Goal: Transaction & Acquisition: Purchase product/service

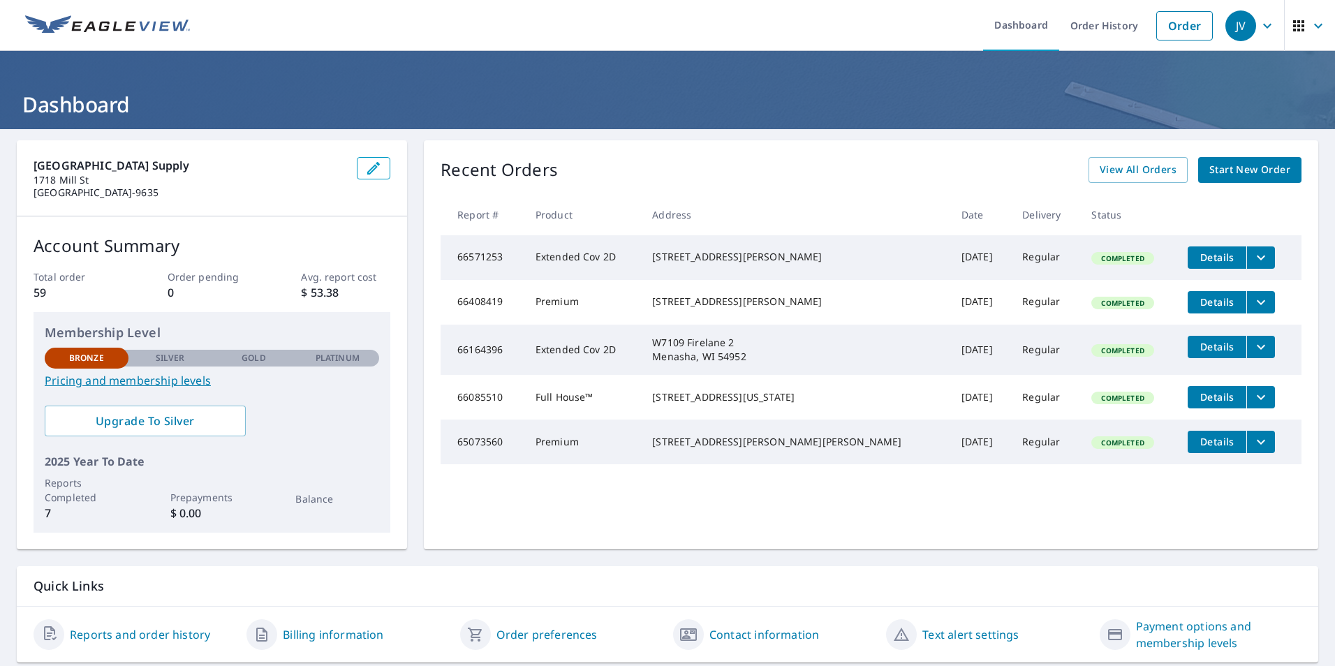
click at [1224, 169] on span "Start New Order" at bounding box center [1249, 169] width 81 height 17
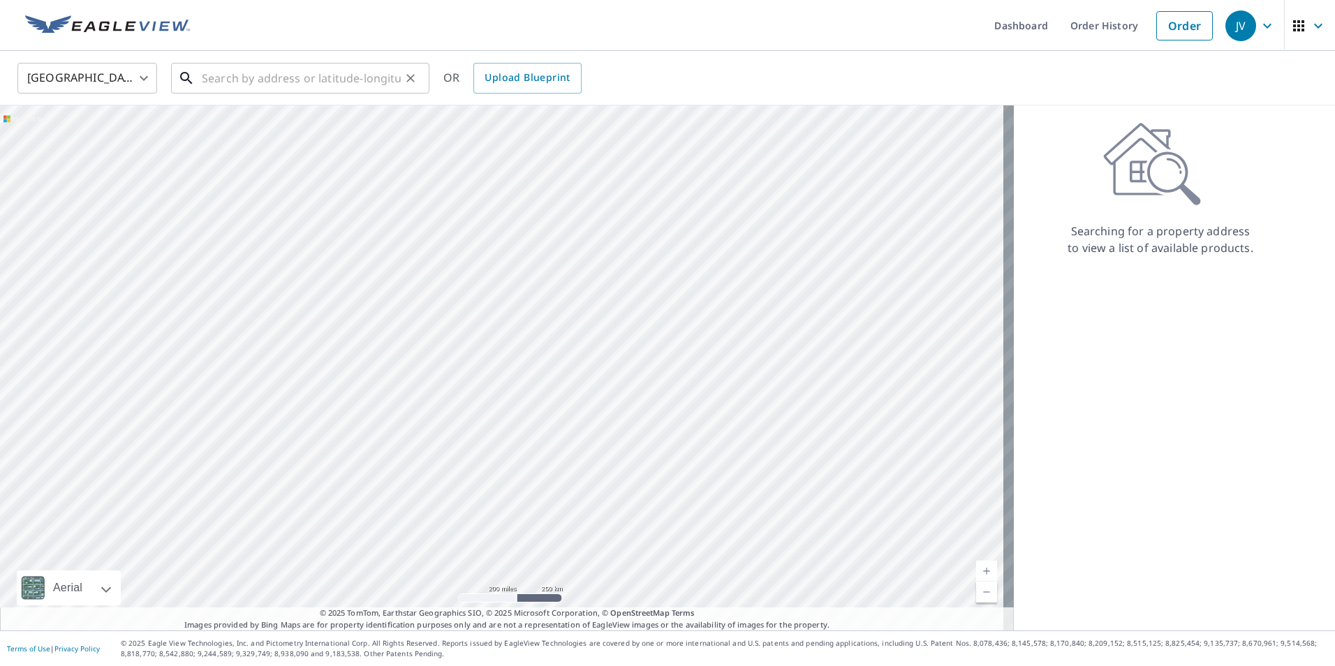
click at [240, 75] on input "text" at bounding box center [301, 78] width 199 height 39
click at [263, 74] on input "text" at bounding box center [301, 78] width 199 height 39
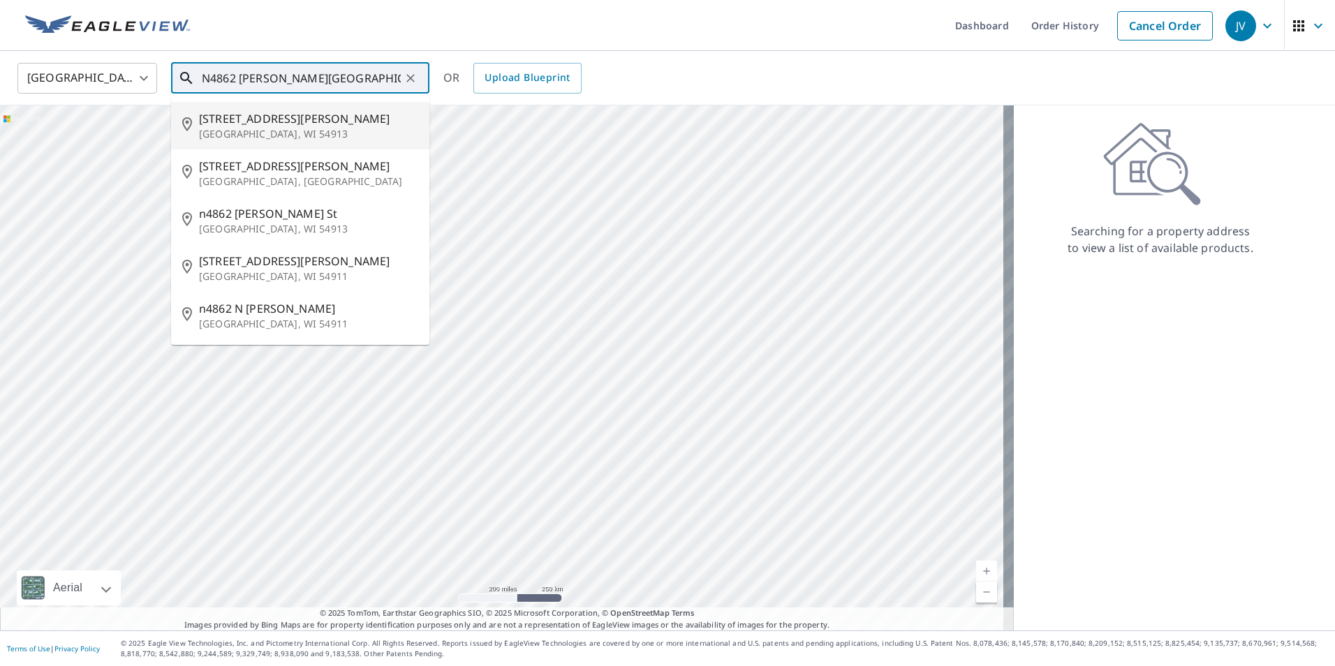
click at [251, 123] on span "[STREET_ADDRESS][PERSON_NAME]" at bounding box center [308, 118] width 219 height 17
type input "[STREET_ADDRESS][PERSON_NAME]"
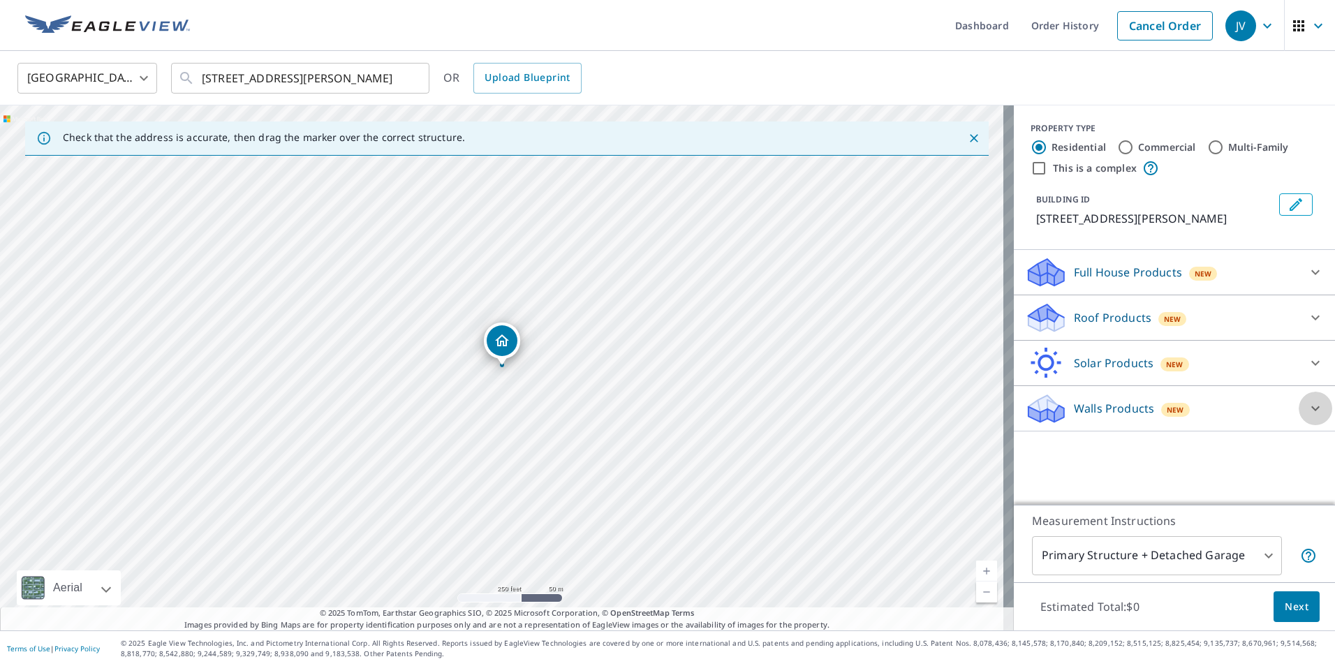
click at [1307, 403] on icon at bounding box center [1315, 408] width 17 height 17
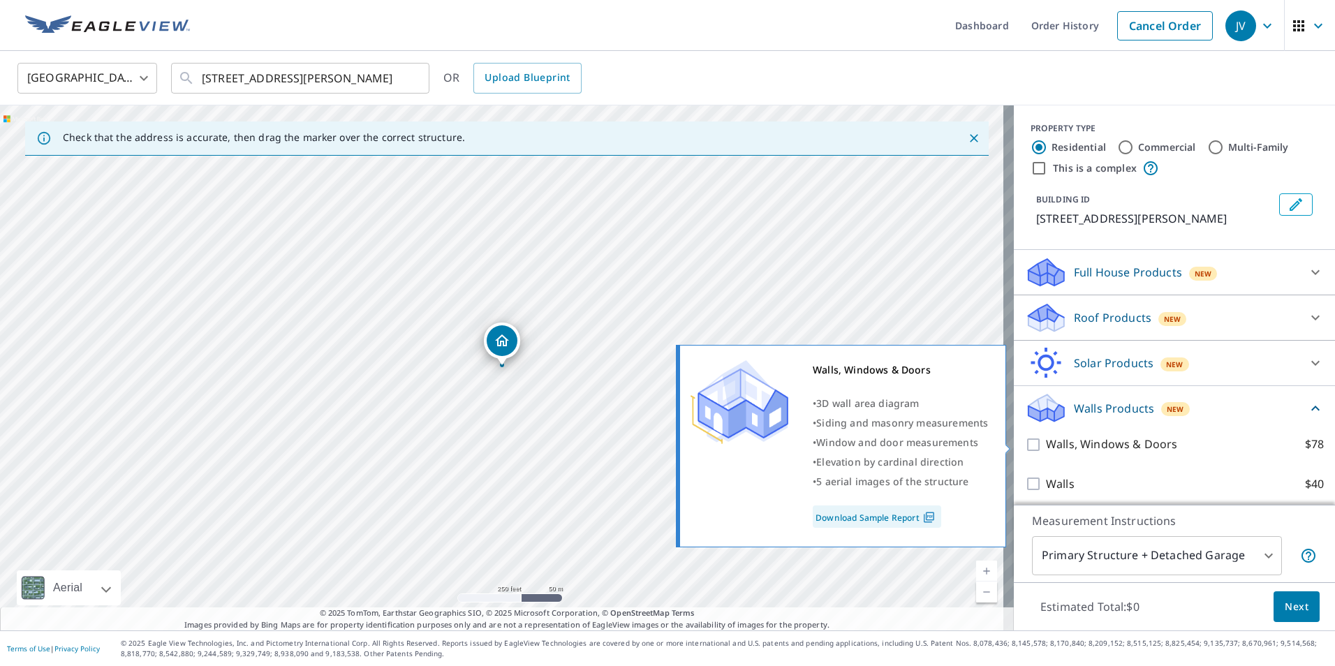
click at [1025, 444] on input "Walls, Windows & Doors $78" at bounding box center [1035, 444] width 21 height 17
checkbox input "true"
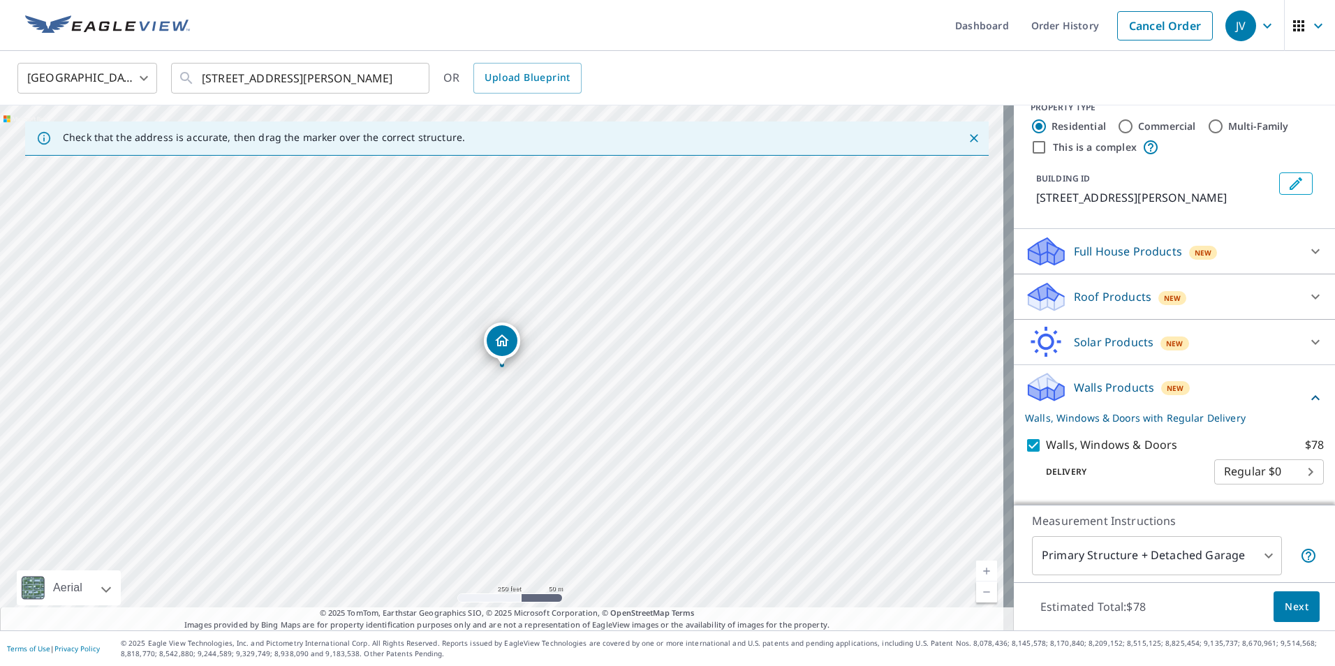
scroll to position [57, 0]
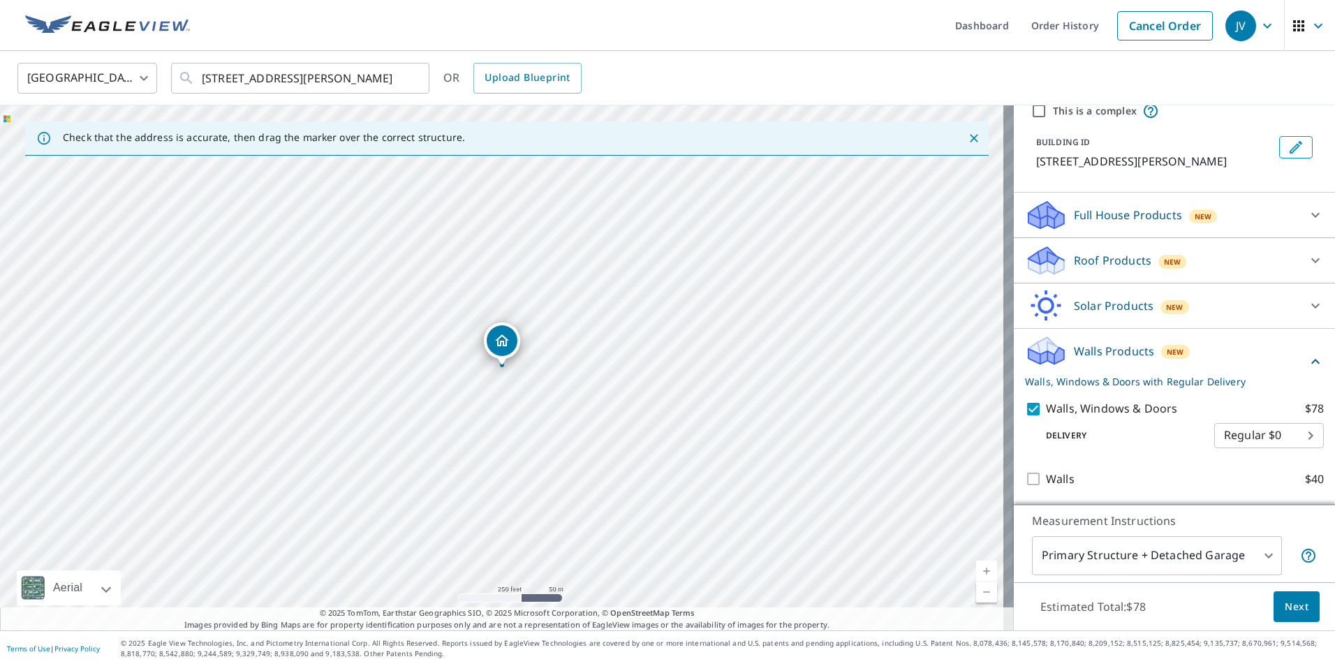
click at [1291, 606] on span "Next" at bounding box center [1296, 606] width 24 height 17
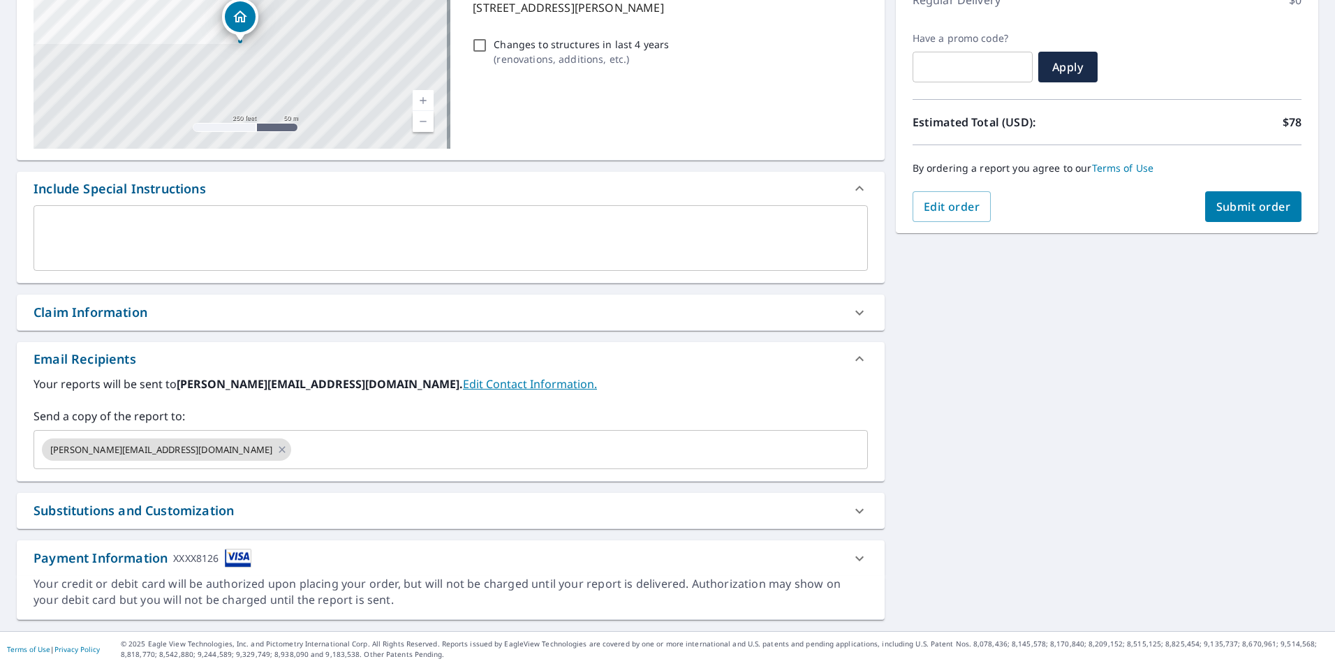
scroll to position [213, 0]
click at [1222, 205] on span "Submit order" at bounding box center [1253, 205] width 75 height 15
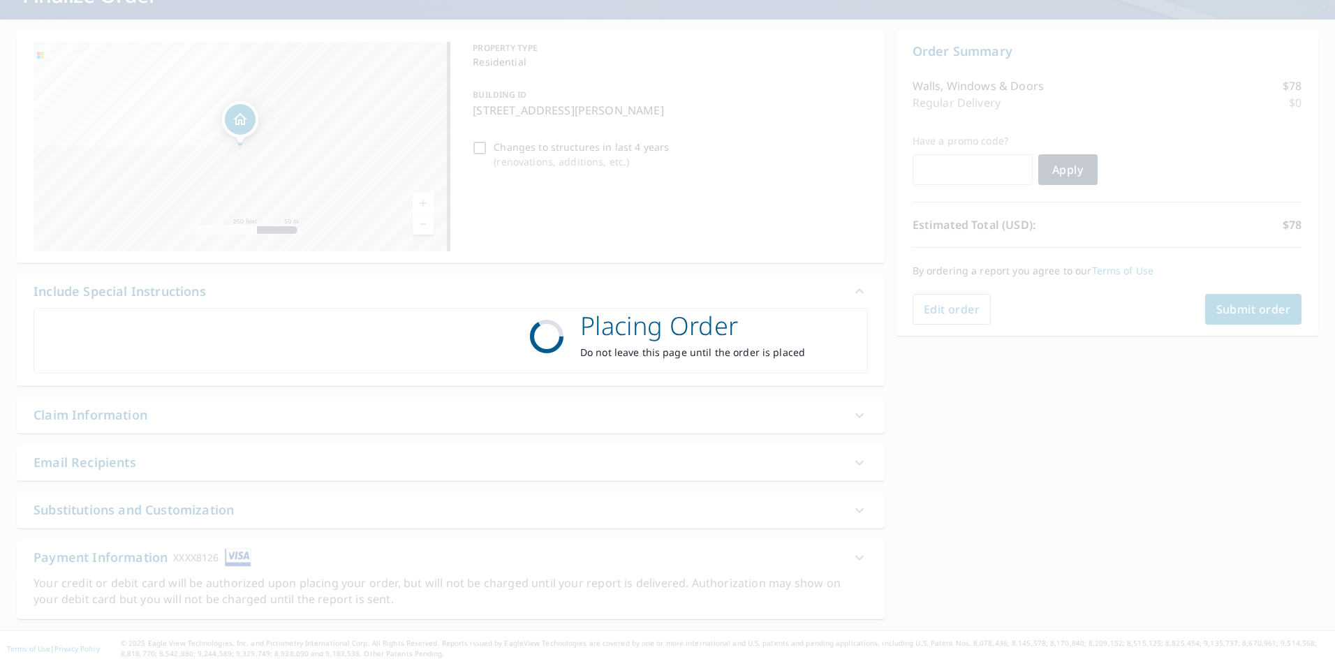
scroll to position [110, 0]
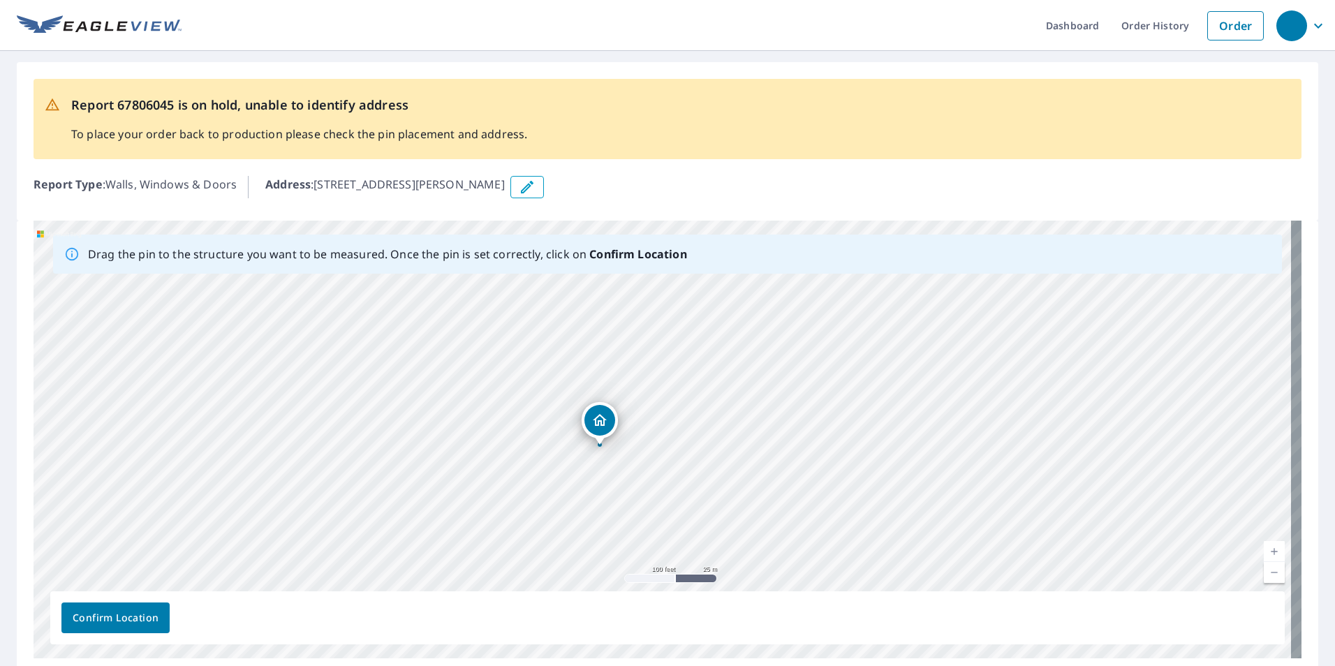
drag, startPoint x: 755, startPoint y: 443, endPoint x: 745, endPoint y: 453, distance: 13.9
click at [745, 453] on div "[STREET_ADDRESS][PERSON_NAME]" at bounding box center [668, 440] width 1268 height 438
